Goal: Task Accomplishment & Management: Manage account settings

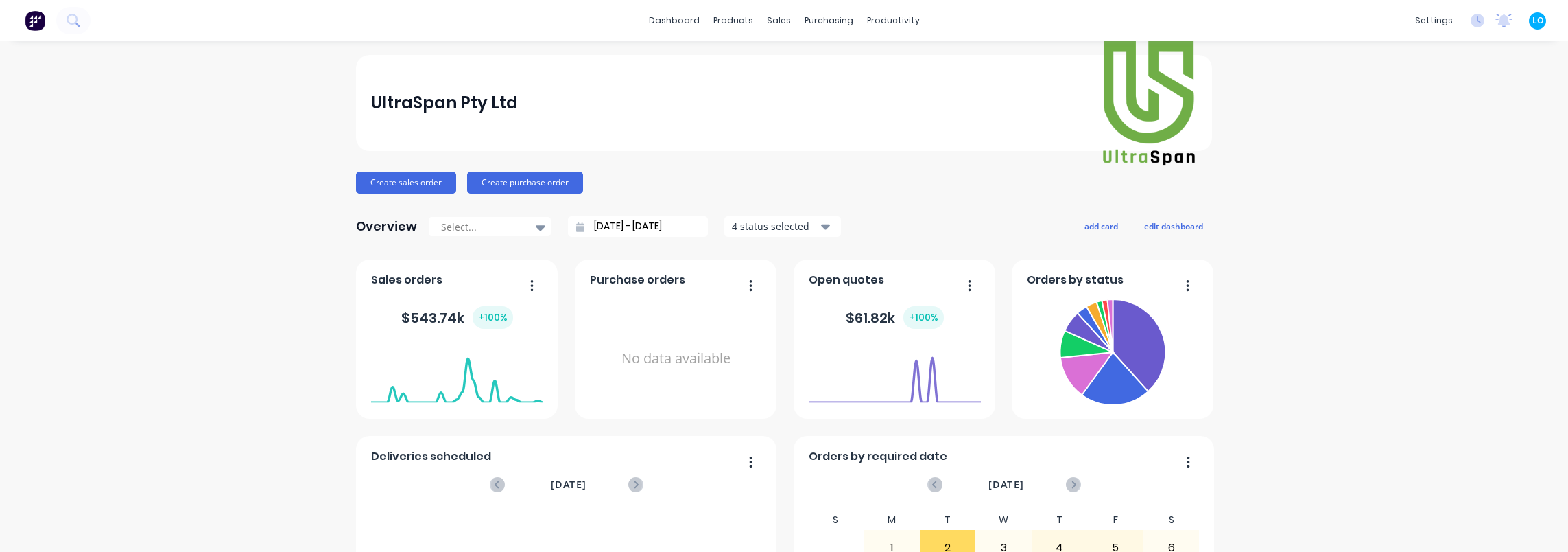
drag, startPoint x: 1304, startPoint y: 221, endPoint x: 1325, endPoint y: 235, distance: 25.2
click at [803, 221] on div "4 status selected" at bounding box center [775, 225] width 87 height 14
click at [742, 284] on div "button" at bounding box center [747, 287] width 27 height 27
click at [856, 180] on div "Create sales order Create purchase order" at bounding box center [784, 182] width 856 height 22
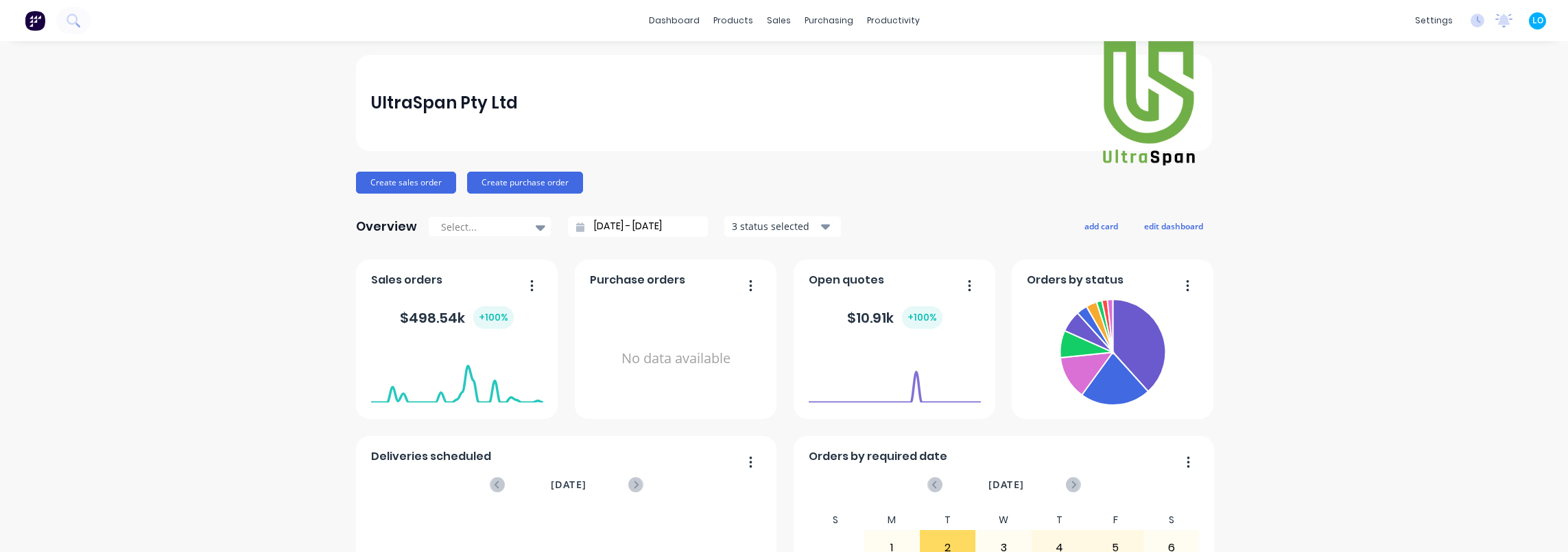
drag, startPoint x: 1309, startPoint y: 204, endPoint x: 1295, endPoint y: 207, distance: 14.3
click at [794, 225] on div "3 status selected" at bounding box center [775, 225] width 87 height 14
click at [870, 166] on div "UltraSpan Pty Ltd" at bounding box center [784, 103] width 827 height 131
click at [949, 179] on div "Create sales order Create purchase order" at bounding box center [784, 182] width 856 height 22
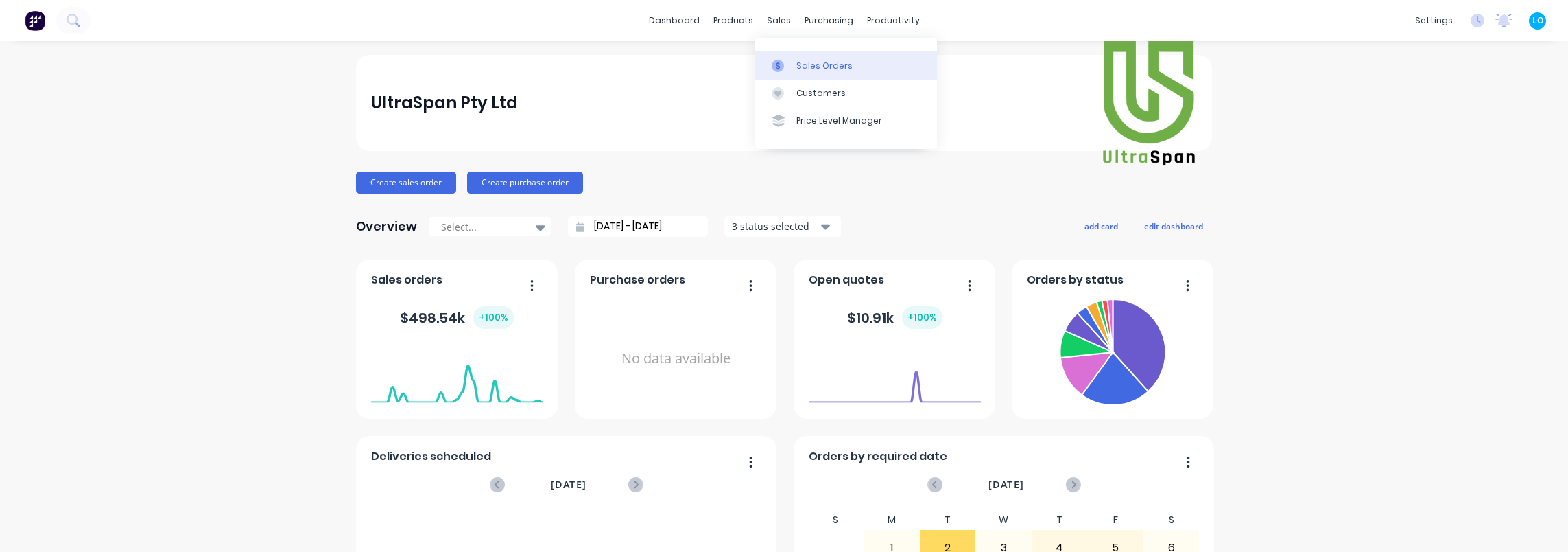
click at [818, 72] on link "Sales Orders" at bounding box center [845, 65] width 182 height 27
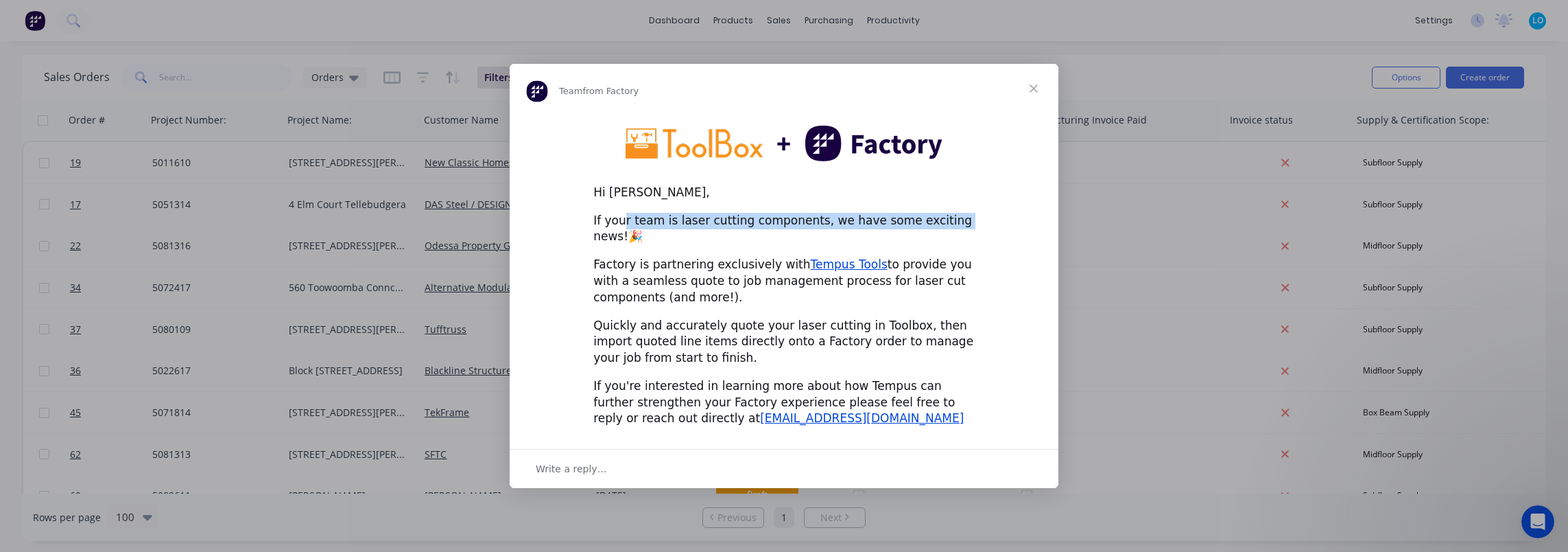
drag, startPoint x: 620, startPoint y: 232, endPoint x: 925, endPoint y: 225, distance: 305.1
click at [925, 225] on div "If your team is laser cutting components, we have some exciting news!🎉" at bounding box center [784, 229] width 381 height 33
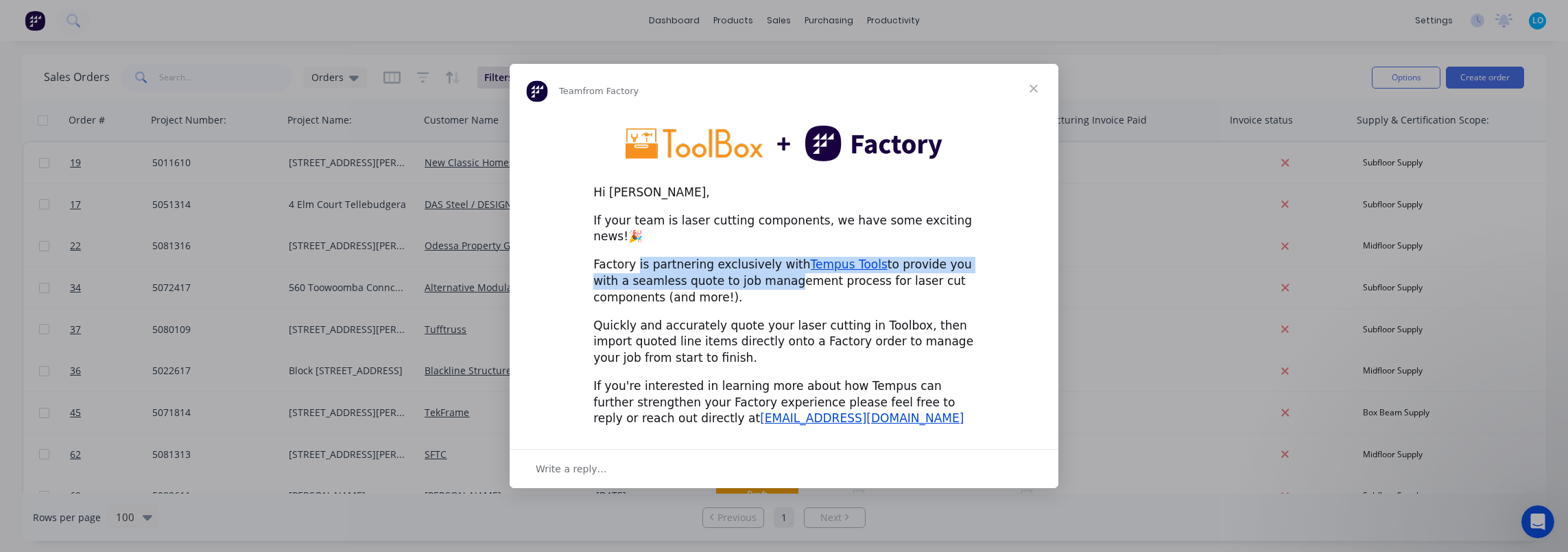
drag, startPoint x: 635, startPoint y: 254, endPoint x: 738, endPoint y: 268, distance: 103.9
click at [738, 268] on div "Factory is partnering exclusively with Tempus Tools to provide you with a seaml…" at bounding box center [784, 281] width 381 height 49
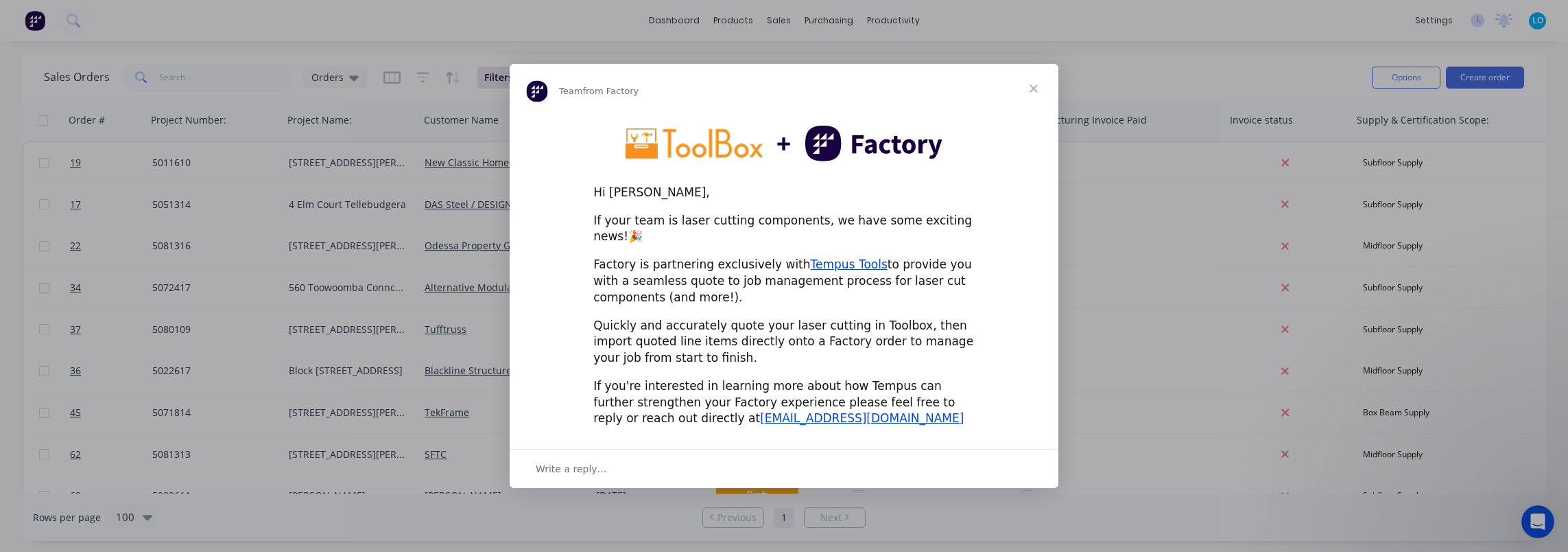
click at [933, 266] on div "Factory is partnering exclusively with Tempus Tools to provide you with a seaml…" at bounding box center [784, 281] width 381 height 49
click at [1038, 97] on span "Close" at bounding box center [1034, 89] width 50 height 50
